Goal: Task Accomplishment & Management: Complete application form

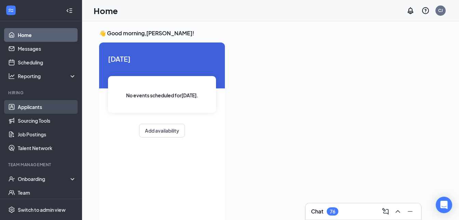
click at [38, 105] on link "Applicants" at bounding box center [47, 107] width 58 height 14
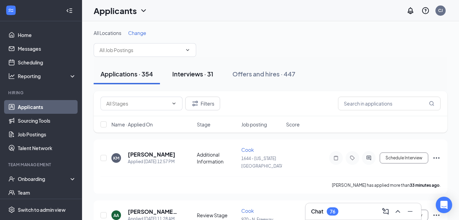
click at [205, 73] on div "Interviews · 31" at bounding box center [192, 73] width 41 height 9
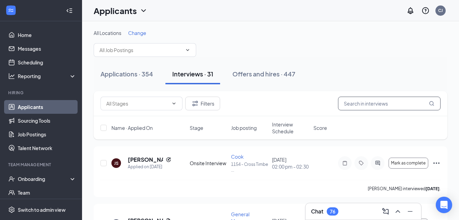
click at [345, 101] on input "text" at bounding box center [389, 103] width 103 height 14
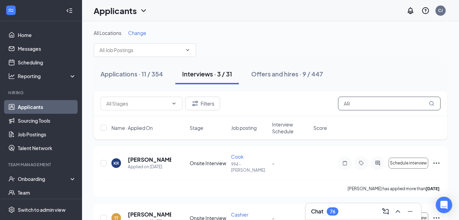
type input "A"
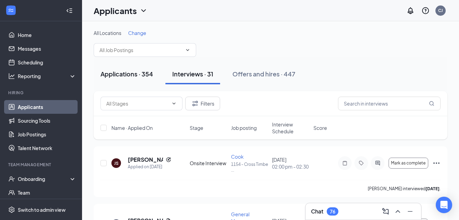
click at [122, 75] on div "Applications · 354" at bounding box center [127, 73] width 53 height 9
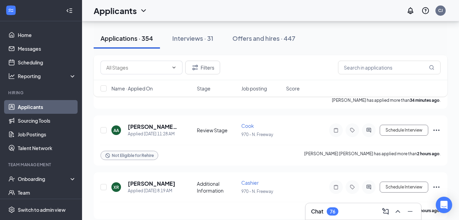
scroll to position [86, 0]
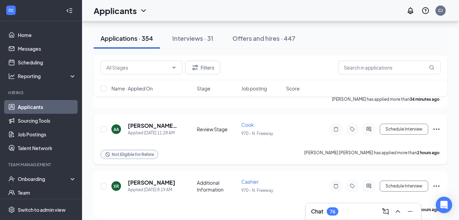
click at [438, 125] on icon "Ellipses" at bounding box center [437, 129] width 8 height 8
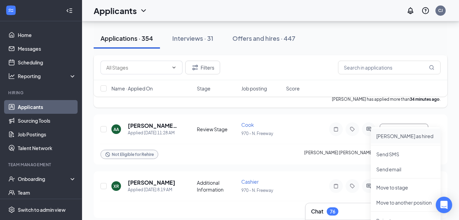
click at [384, 135] on p "[PERSON_NAME] as hired" at bounding box center [406, 135] width 59 height 7
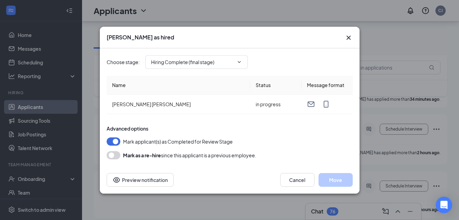
type input "Hiring Complete (final stage)"
click at [338, 175] on button "Move" at bounding box center [336, 180] width 34 height 14
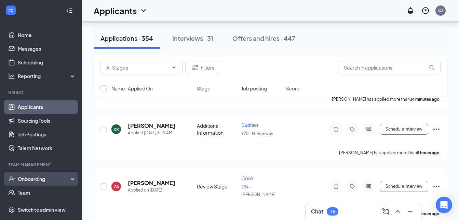
click at [28, 180] on div "Onboarding" at bounding box center [44, 178] width 53 height 7
click at [28, 193] on link "Overview" at bounding box center [47, 192] width 58 height 14
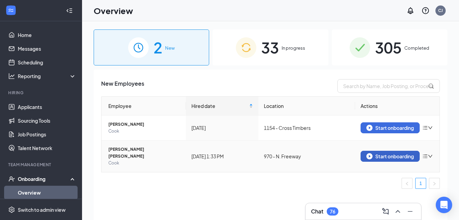
click at [376, 153] on div "Start onboarding" at bounding box center [391, 156] width 48 height 6
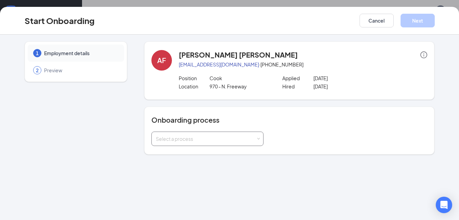
click at [258, 139] on span at bounding box center [258, 138] width 3 height 3
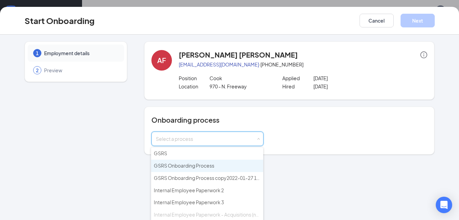
click at [205, 166] on span "GSRS Onboarding Process" at bounding box center [184, 165] width 61 height 6
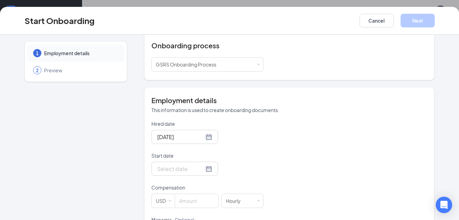
scroll to position [115, 0]
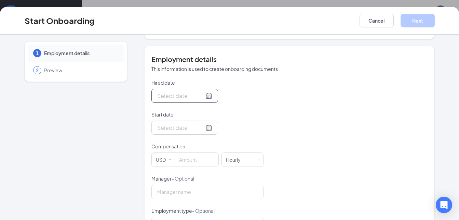
click at [188, 97] on input "Hired date" at bounding box center [180, 95] width 47 height 9
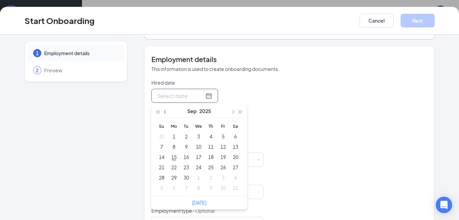
click at [162, 113] on button "button" at bounding box center [166, 111] width 8 height 14
type input "[DATE]"
click at [220, 169] on div "22" at bounding box center [223, 167] width 8 height 8
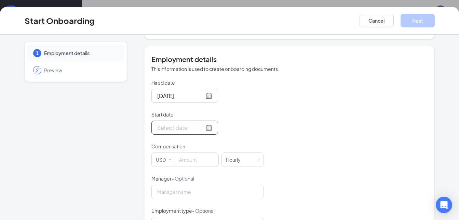
click at [188, 129] on input "Start date" at bounding box center [180, 127] width 47 height 9
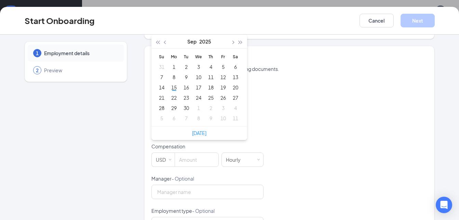
type input "[DATE]"
click at [162, 40] on button "button" at bounding box center [166, 42] width 8 height 14
type input "[DATE]"
click at [197, 97] on div "20" at bounding box center [199, 97] width 8 height 8
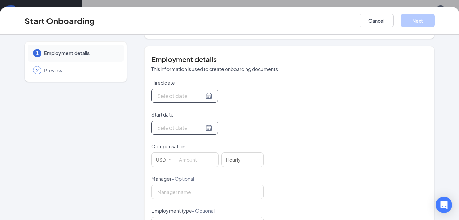
click at [201, 94] on div at bounding box center [184, 95] width 55 height 9
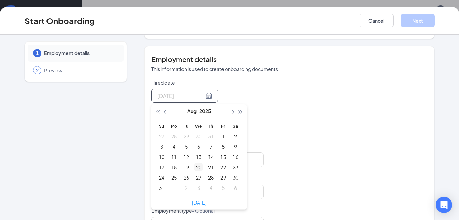
type input "[DATE]"
click at [197, 165] on div "20" at bounding box center [199, 167] width 8 height 8
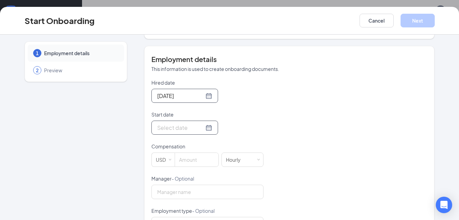
click at [189, 128] on input "Start date" at bounding box center [180, 127] width 47 height 9
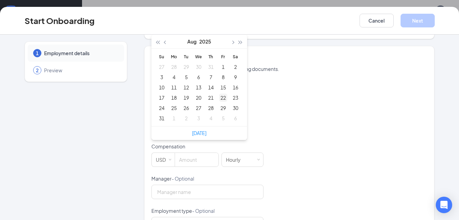
type input "[DATE]"
click at [223, 99] on div "22" at bounding box center [223, 97] width 8 height 8
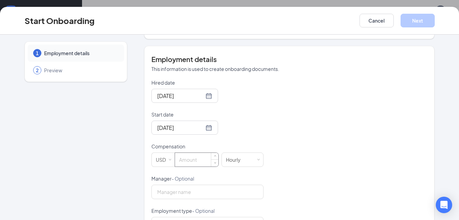
click at [186, 161] on input at bounding box center [196, 160] width 43 height 14
type input "14"
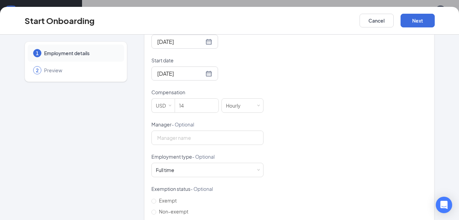
scroll to position [179, 0]
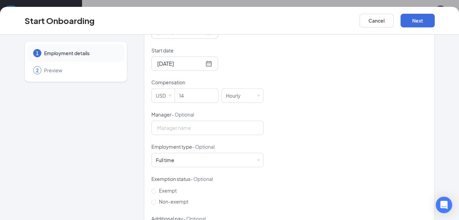
click at [315, 180] on div "Hired date [DATE] [DATE] Su Mo Tu We Th Fr Sa 27 28 29 30 31 1 2 3 4 5 6 7 8 9 …" at bounding box center [290, 127] width 276 height 224
click at [156, 203] on span "Non-exempt" at bounding box center [173, 201] width 35 height 6
click at [154, 203] on input "Non-exempt" at bounding box center [154, 201] width 5 height 5
radio input "true"
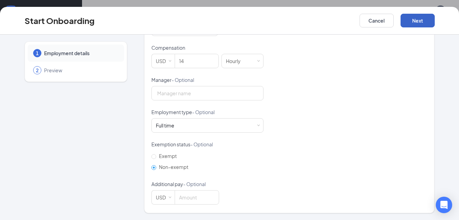
click at [421, 24] on button "Next" at bounding box center [418, 21] width 34 height 14
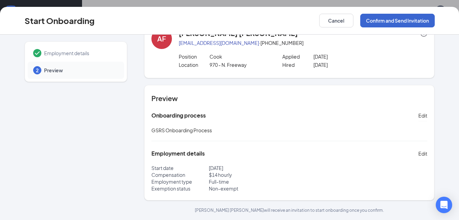
scroll to position [22, 0]
click at [421, 24] on button "Confirm and Send Invitation" at bounding box center [398, 21] width 75 height 14
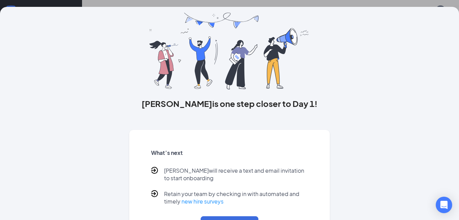
scroll to position [0, 0]
